Goal: Information Seeking & Learning: Find specific fact

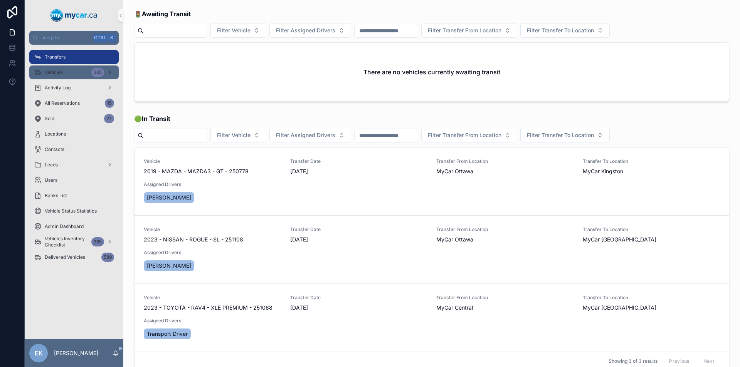
click at [76, 66] on link "Vehicles 365" at bounding box center [73, 73] width 89 height 14
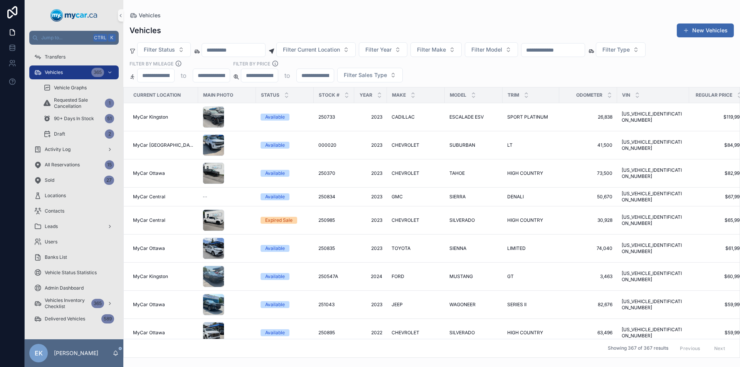
click at [570, 47] on input "scrollable content" at bounding box center [553, 50] width 63 height 11
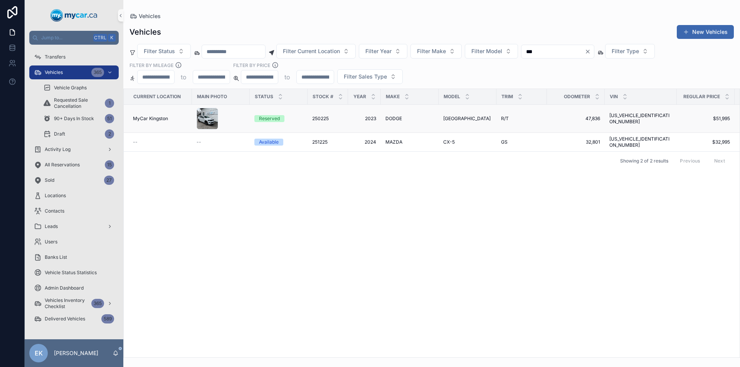
type input "***"
click at [283, 121] on span "Reserved" at bounding box center [269, 118] width 30 height 7
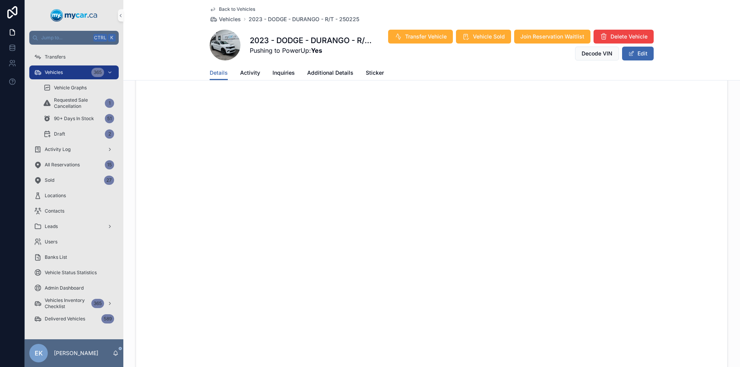
scroll to position [855, 0]
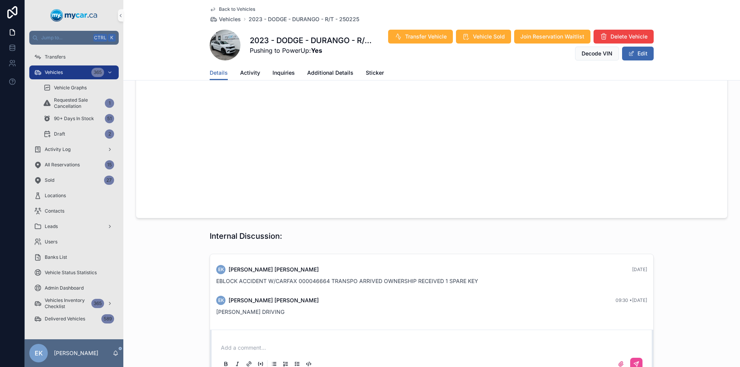
click at [232, 344] on p "scrollable content" at bounding box center [433, 348] width 425 height 8
click at [637, 358] on button "scrollable content" at bounding box center [636, 364] width 12 height 12
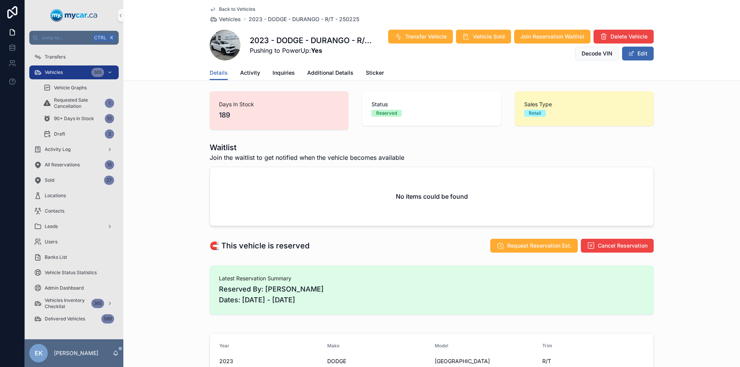
scroll to position [0, 0]
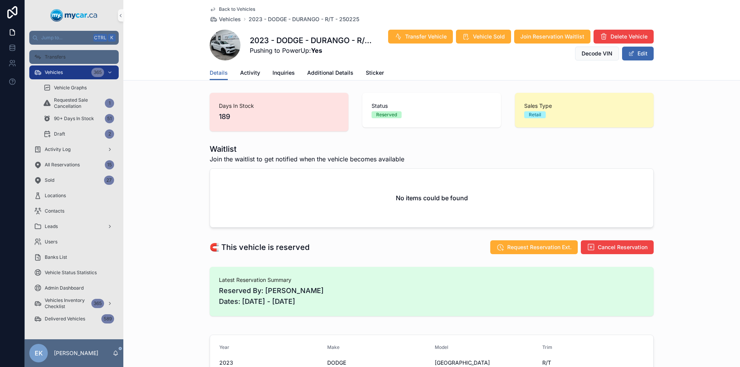
click at [57, 56] on span "Transfers" at bounding box center [55, 57] width 21 height 6
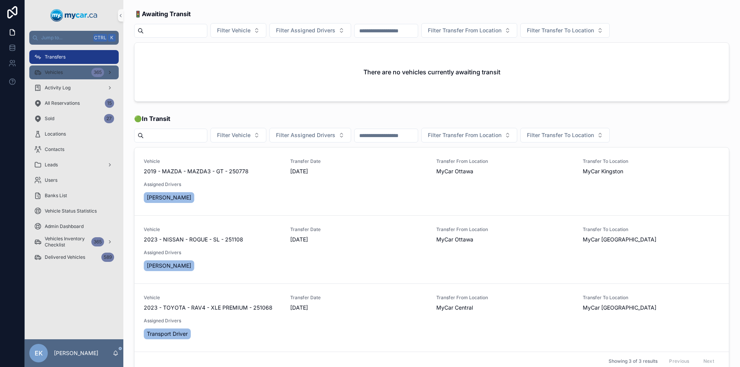
click at [56, 72] on span "Vehicles" at bounding box center [54, 72] width 18 height 6
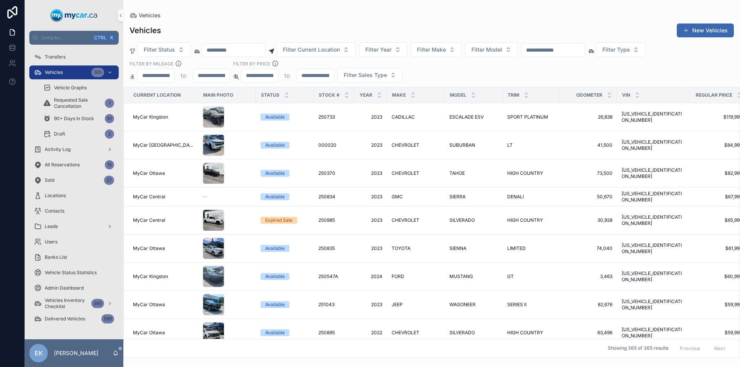
click at [253, 47] on input "scrollable content" at bounding box center [233, 50] width 63 height 11
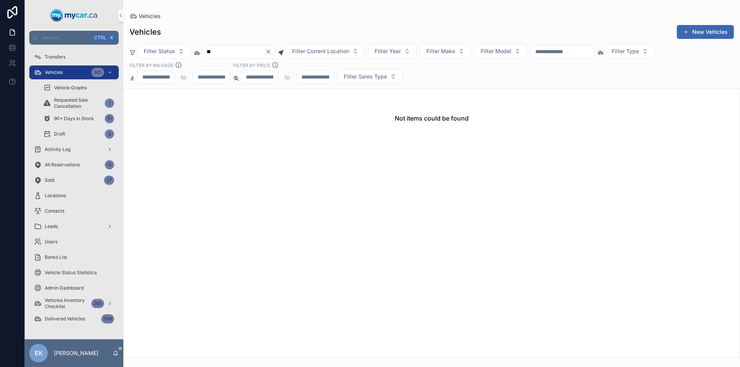
type input "*"
type input "******"
click at [271, 51] on icon "Clear" at bounding box center [268, 52] width 6 height 6
click at [259, 51] on input "scrollable content" at bounding box center [233, 51] width 63 height 11
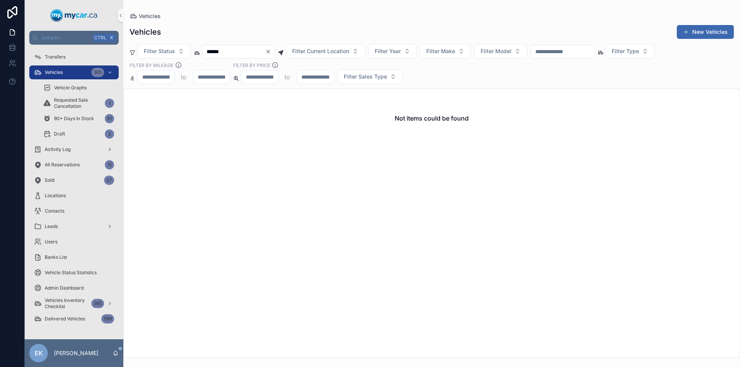
type input "******"
click at [270, 51] on icon "Clear" at bounding box center [268, 51] width 3 height 3
click at [265, 49] on input "scrollable content" at bounding box center [233, 51] width 63 height 11
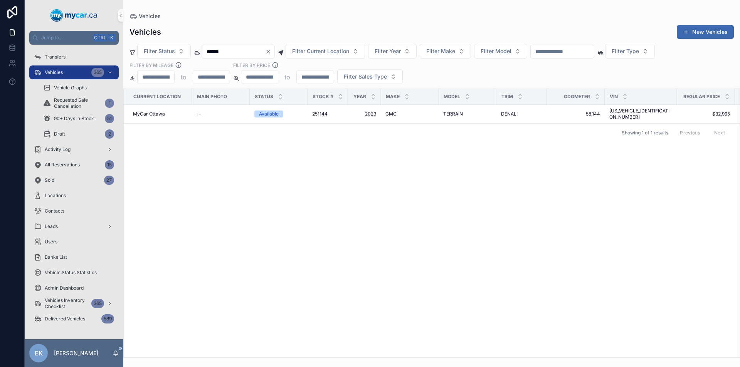
type input "******"
click at [270, 52] on icon "Clear" at bounding box center [268, 51] width 3 height 3
click at [265, 49] on input "scrollable content" at bounding box center [233, 51] width 63 height 11
type input "******"
click at [271, 51] on icon "Clear" at bounding box center [268, 52] width 6 height 6
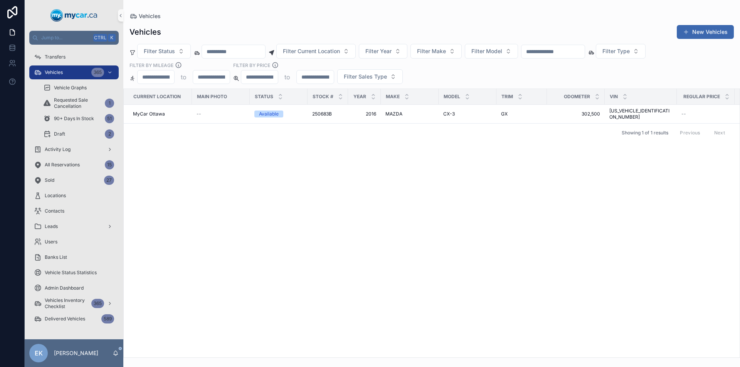
click at [259, 52] on input "scrollable content" at bounding box center [233, 51] width 63 height 11
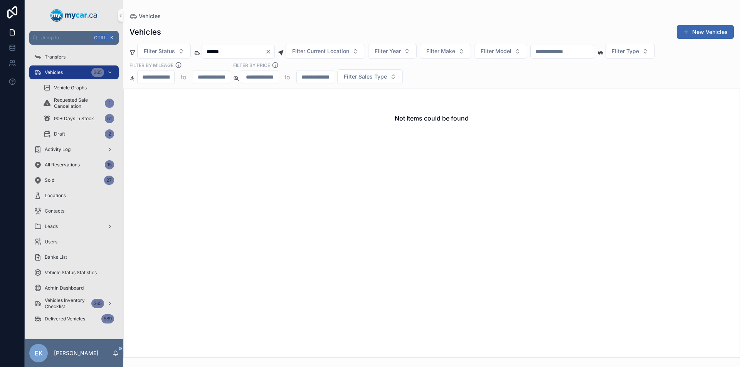
type input "******"
click at [271, 51] on icon "Clear" at bounding box center [268, 52] width 6 height 6
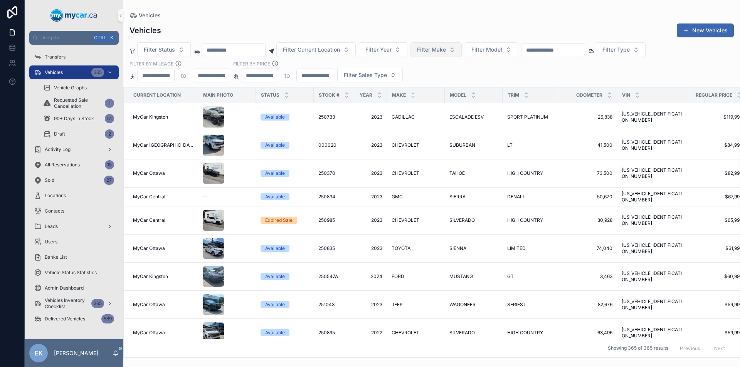
click at [462, 50] on button "Filter Make" at bounding box center [436, 49] width 51 height 15
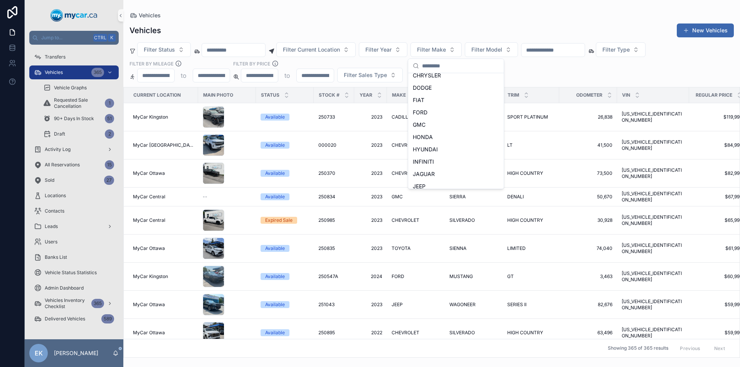
scroll to position [116, 0]
click at [424, 113] on span "FORD" at bounding box center [420, 113] width 15 height 8
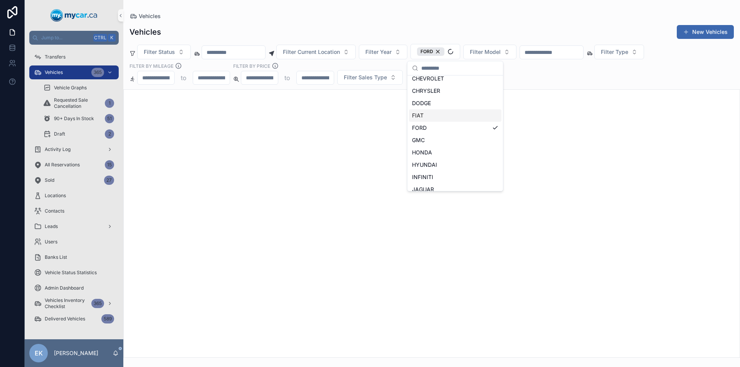
scroll to position [128, 0]
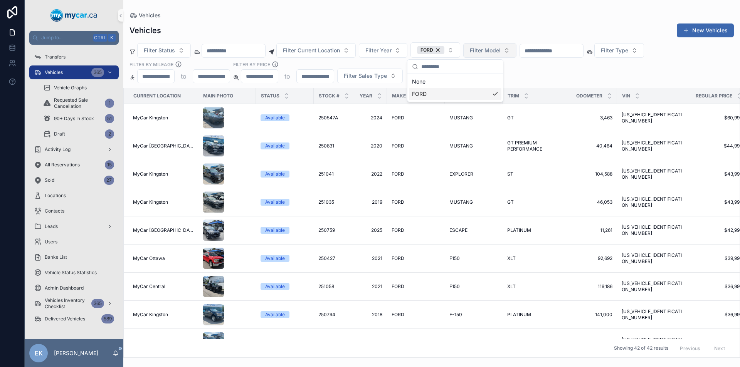
click at [501, 50] on span "Filter Model" at bounding box center [485, 51] width 31 height 8
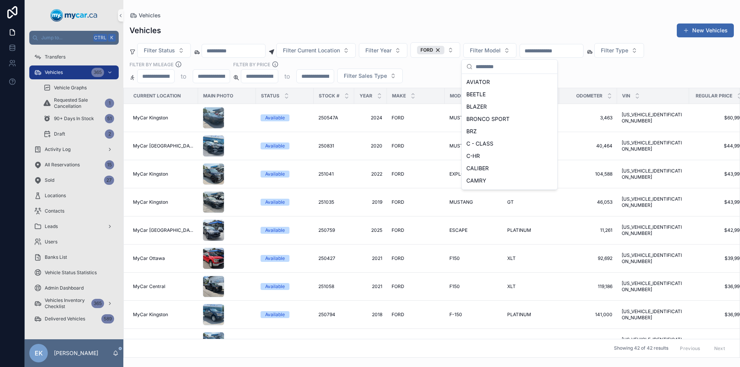
scroll to position [308, 0]
click at [496, 116] on span "BRONCO SPORT" at bounding box center [487, 119] width 43 height 8
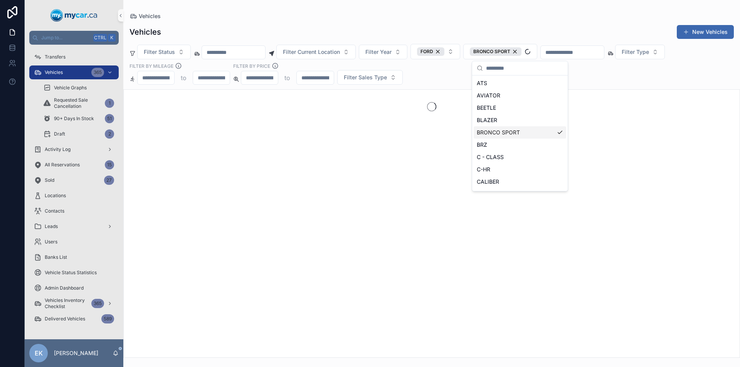
scroll to position [321, 0]
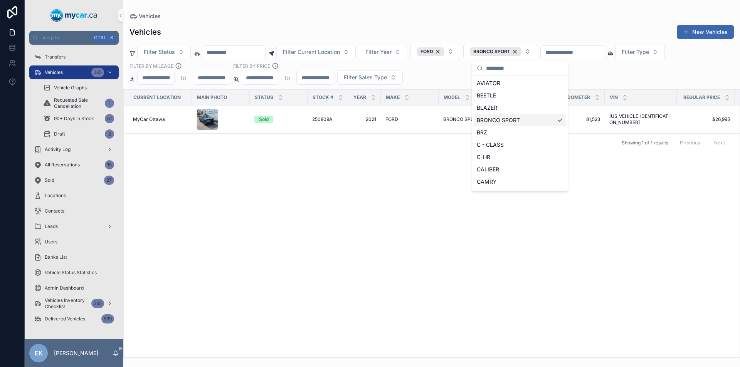
click at [353, 164] on div "Current Location Main Photo Status Stock # Year Make Model Trim Odometer VIN Re…" at bounding box center [432, 224] width 616 height 268
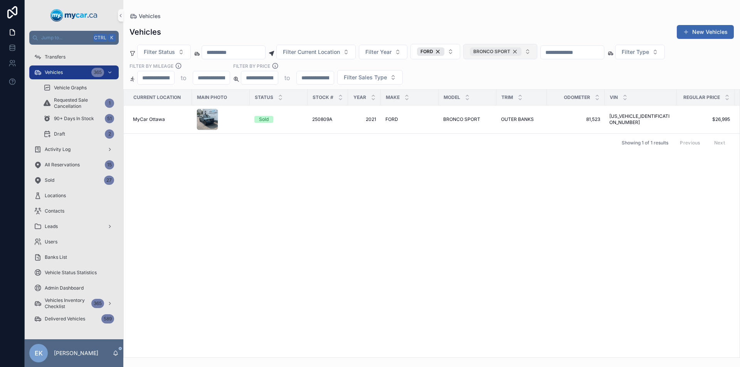
click at [522, 52] on div "BRONCO SPORT" at bounding box center [496, 51] width 52 height 8
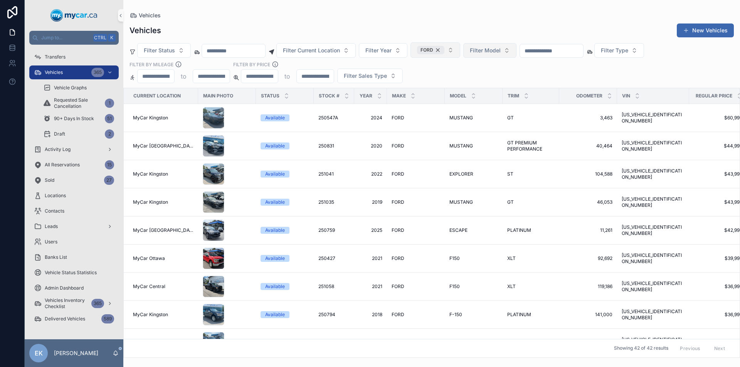
click at [444, 50] on div "FORD" at bounding box center [430, 50] width 27 height 8
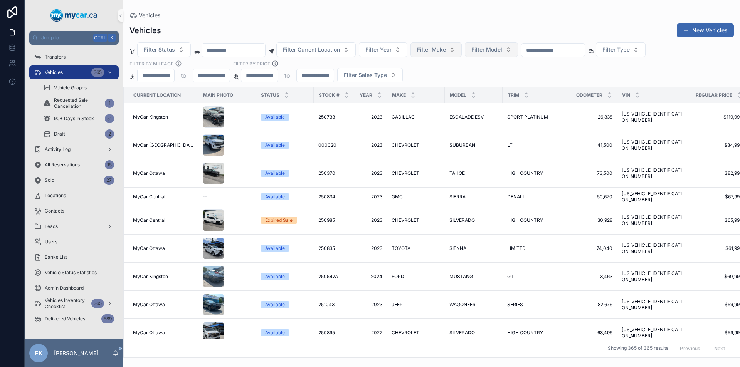
click at [562, 52] on input "scrollable content" at bounding box center [553, 50] width 63 height 11
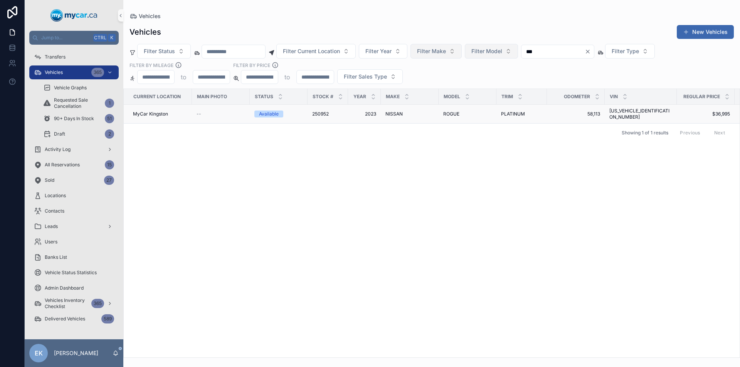
type input "***"
click at [395, 113] on span "NISSAN" at bounding box center [393, 114] width 17 height 6
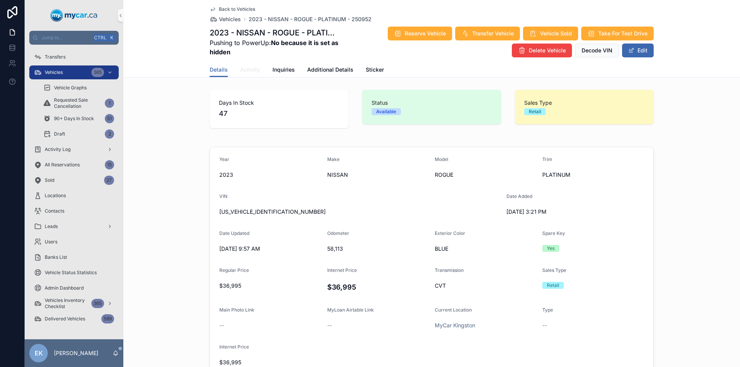
click at [249, 71] on span "Activity" at bounding box center [250, 70] width 20 height 8
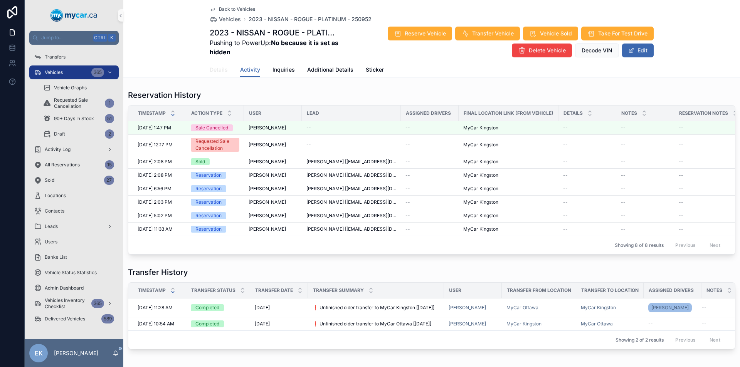
click at [217, 73] on span "Details" at bounding box center [219, 70] width 18 height 8
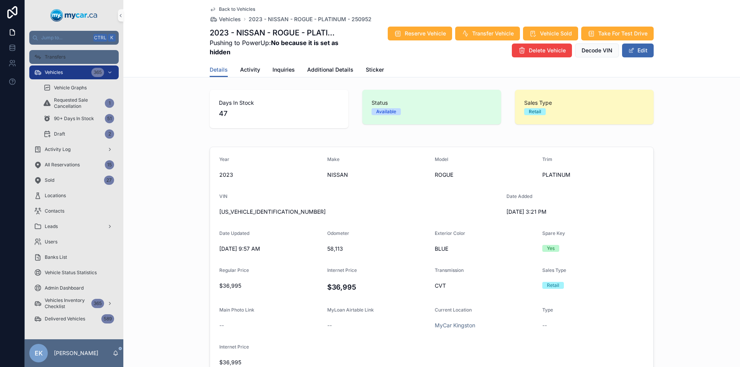
click at [58, 55] on span "Transfers" at bounding box center [55, 57] width 21 height 6
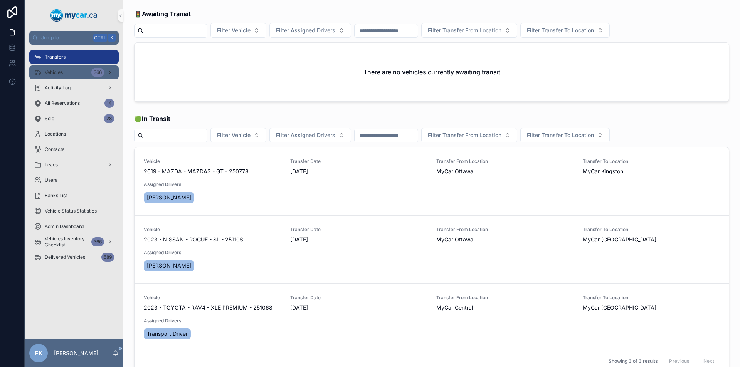
click at [57, 71] on span "Vehicles" at bounding box center [54, 72] width 18 height 6
